Goal: Navigation & Orientation: Find specific page/section

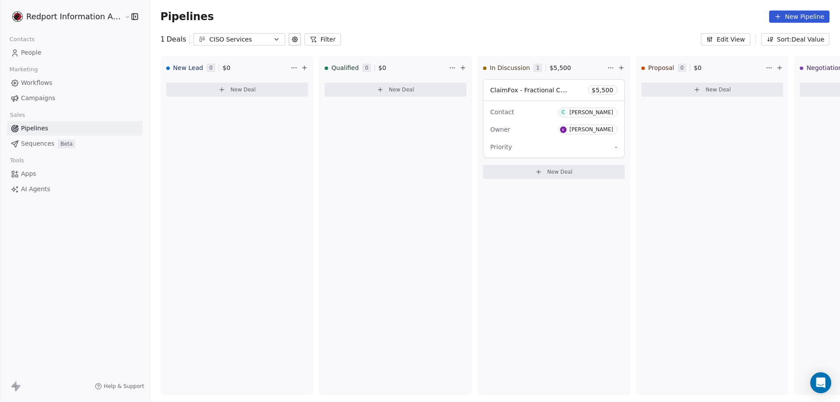
click at [275, 38] on icon "button" at bounding box center [276, 39] width 3 height 2
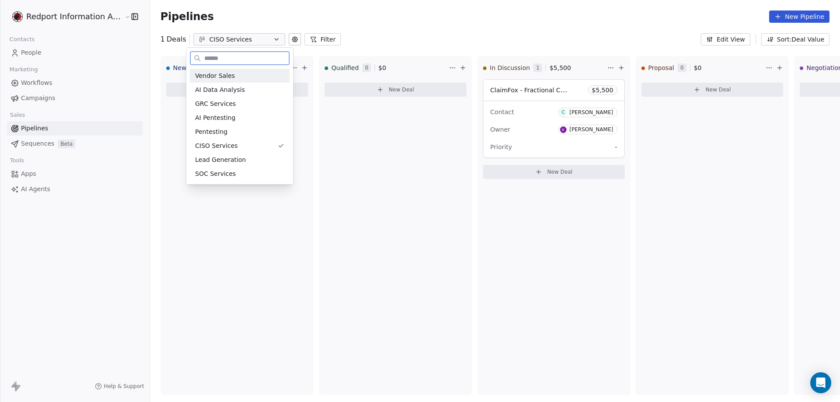
click at [211, 75] on span "Vendor Sales" at bounding box center [215, 75] width 40 height 9
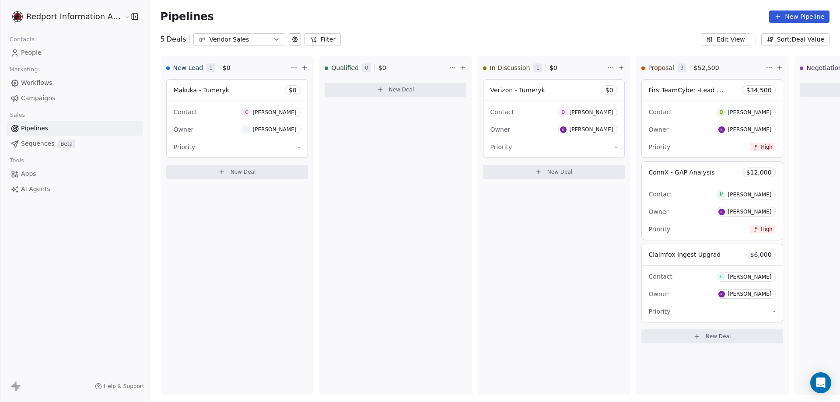
click at [273, 39] on icon "button" at bounding box center [276, 39] width 7 height 7
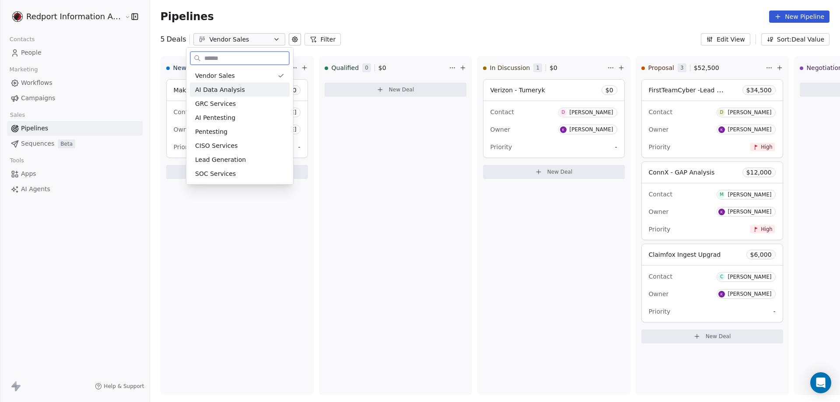
click at [218, 89] on span "AI Data Analysis" at bounding box center [220, 89] width 50 height 9
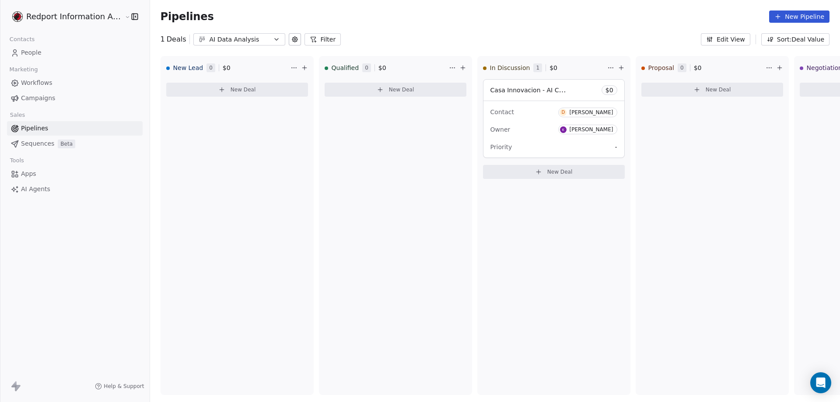
click at [273, 37] on icon "button" at bounding box center [276, 39] width 7 height 7
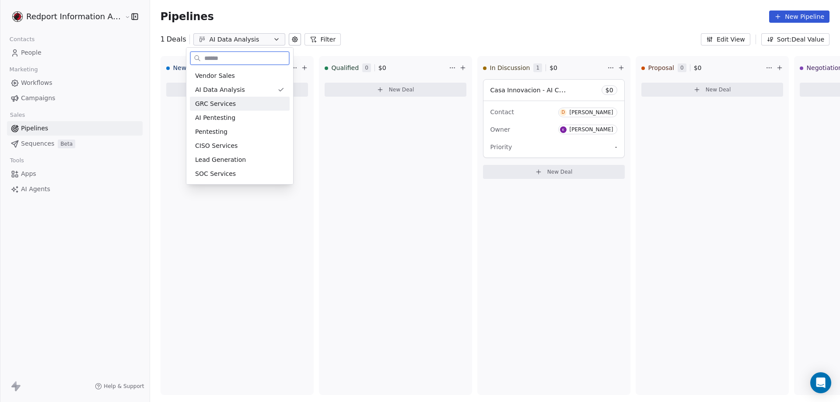
click at [226, 105] on span "GRC Services" at bounding box center [215, 103] width 41 height 9
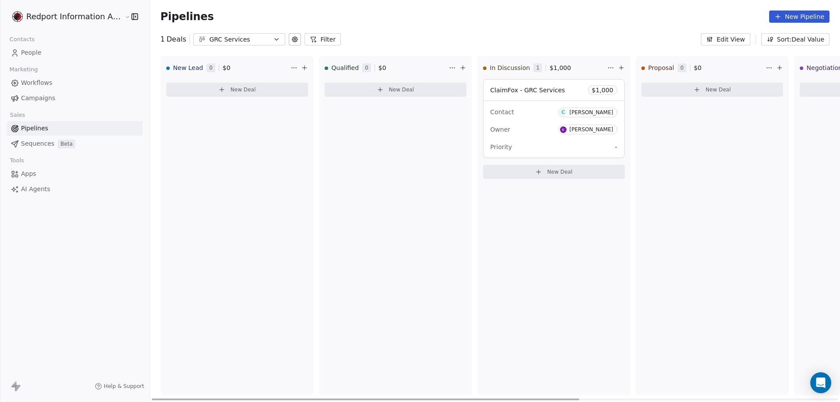
click at [273, 42] on icon "button" at bounding box center [276, 39] width 7 height 7
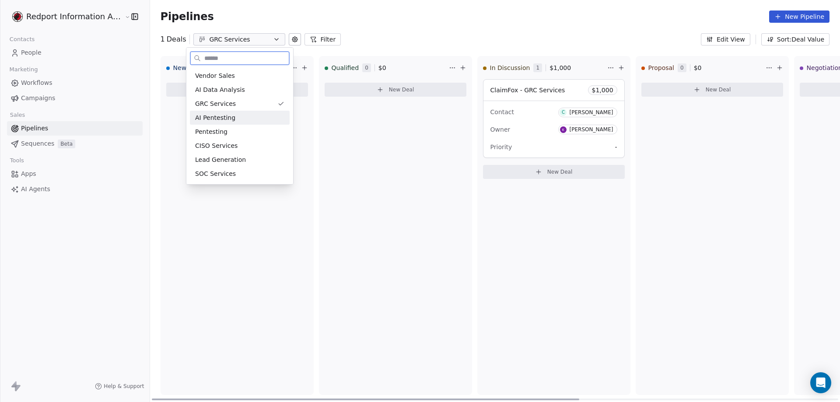
click at [225, 121] on span "AI Pentesting" at bounding box center [215, 117] width 40 height 9
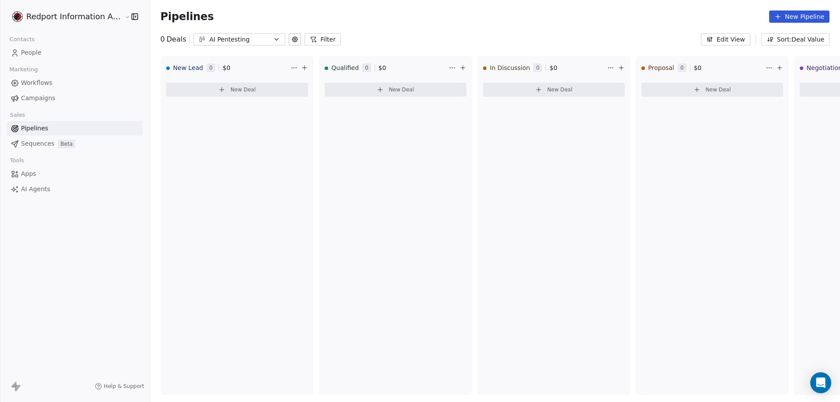
click at [273, 40] on icon "button" at bounding box center [276, 39] width 7 height 7
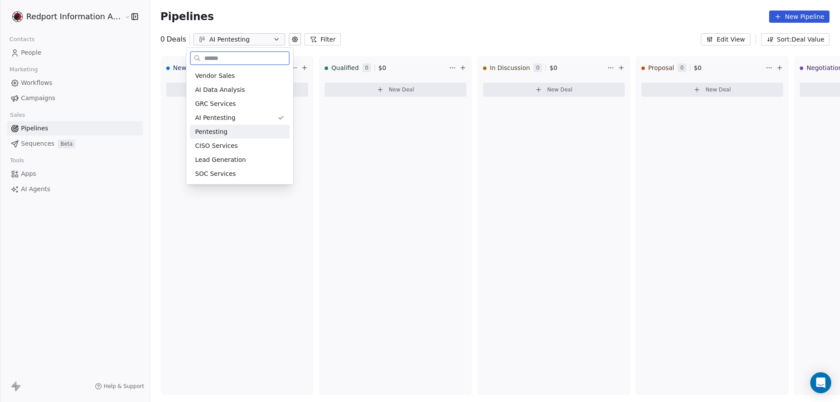
click at [218, 129] on span "Pentesting" at bounding box center [211, 131] width 32 height 9
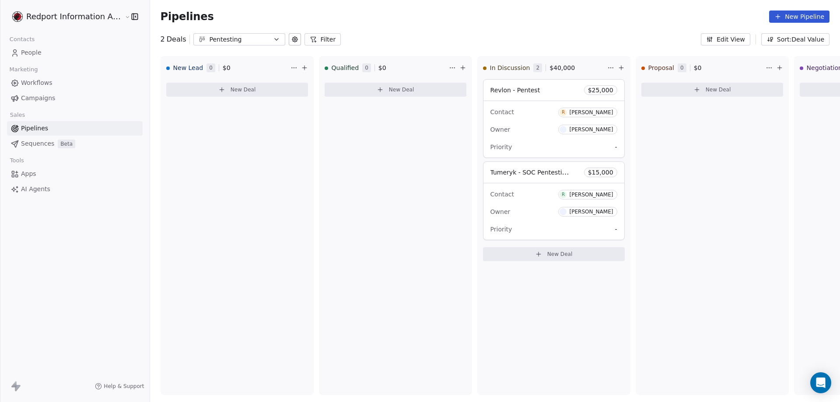
click at [273, 41] on icon "button" at bounding box center [276, 39] width 7 height 7
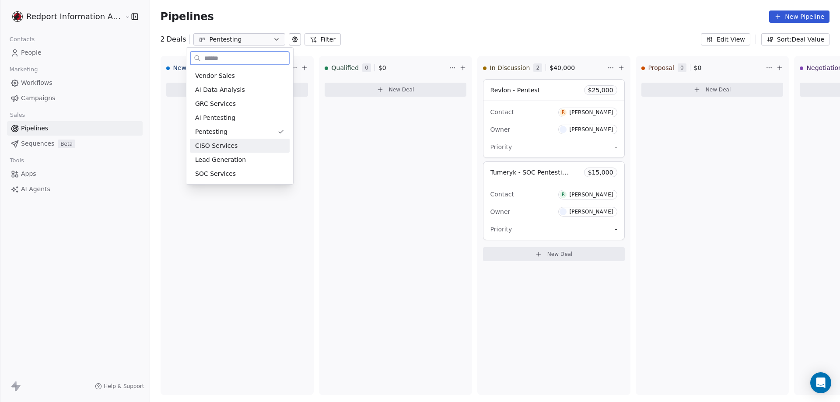
click at [198, 144] on span "CISO Services" at bounding box center [216, 145] width 42 height 9
